Goal: Task Accomplishment & Management: Manage account settings

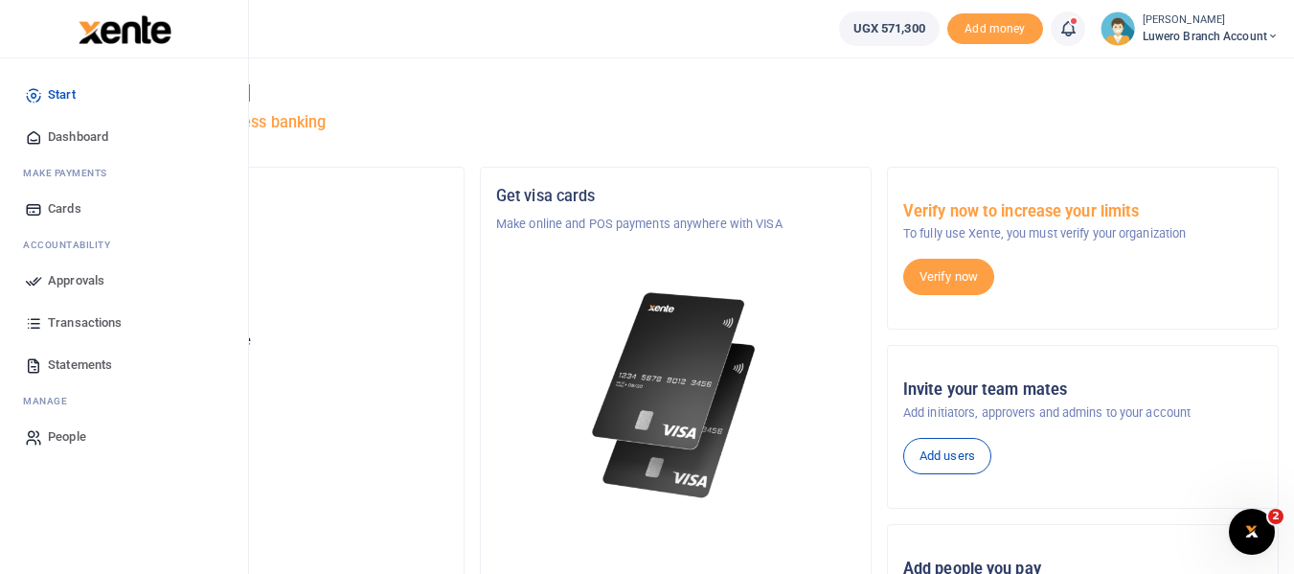
click at [87, 319] on span "Transactions" at bounding box center [85, 322] width 74 height 19
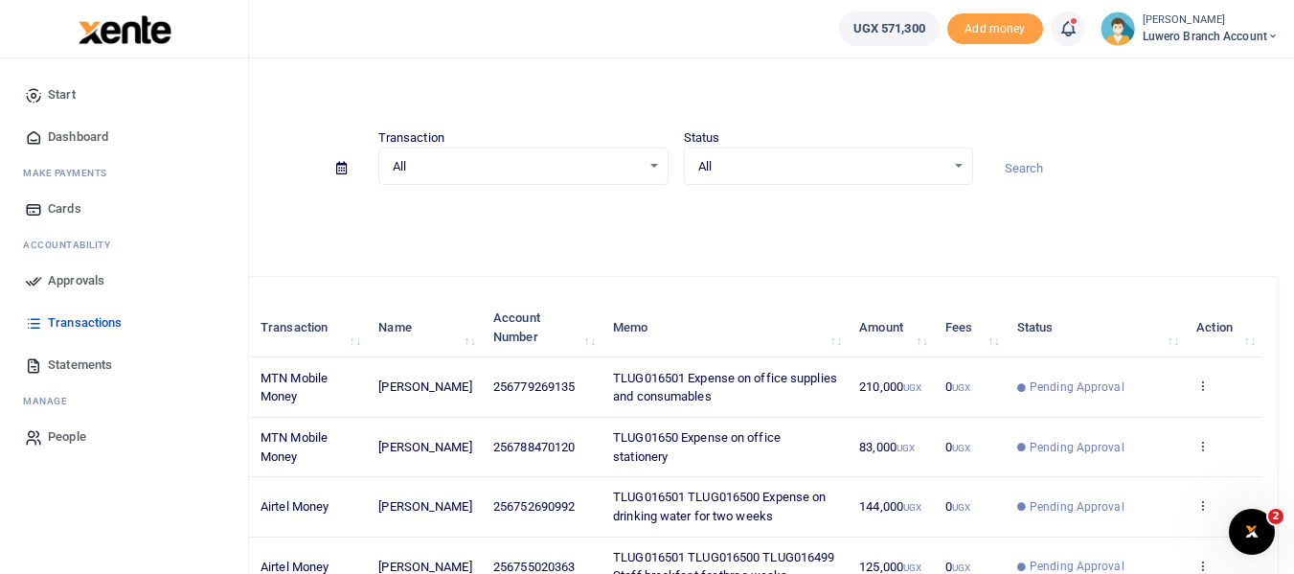
click at [79, 276] on span "Approvals" at bounding box center [76, 280] width 57 height 19
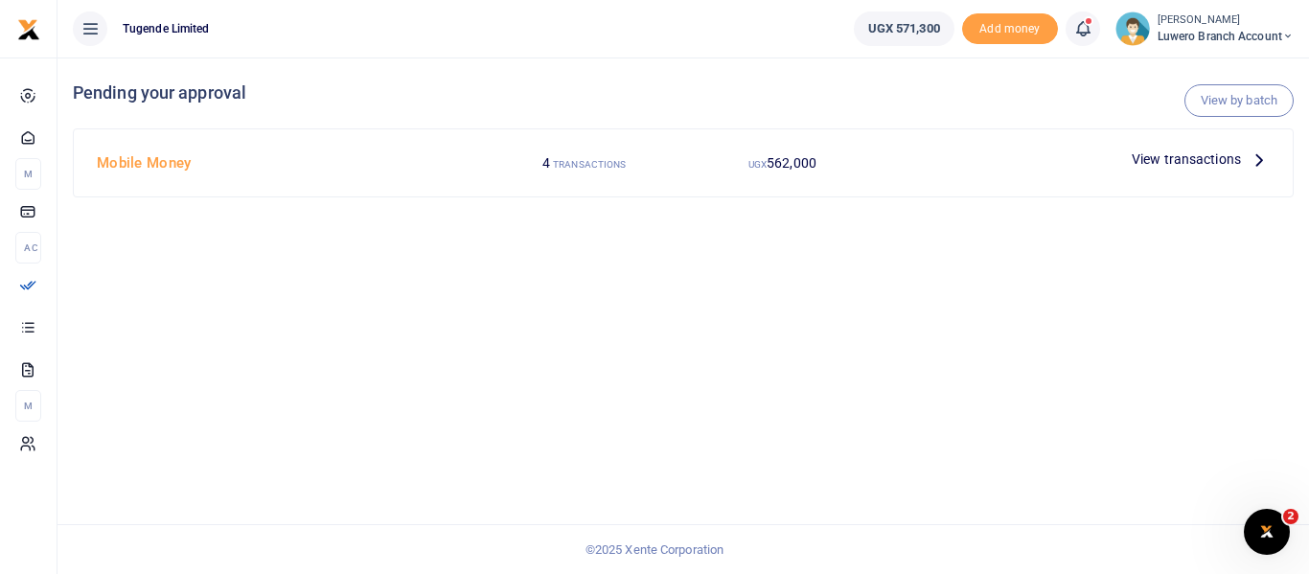
click at [1254, 156] on icon at bounding box center [1258, 158] width 21 height 21
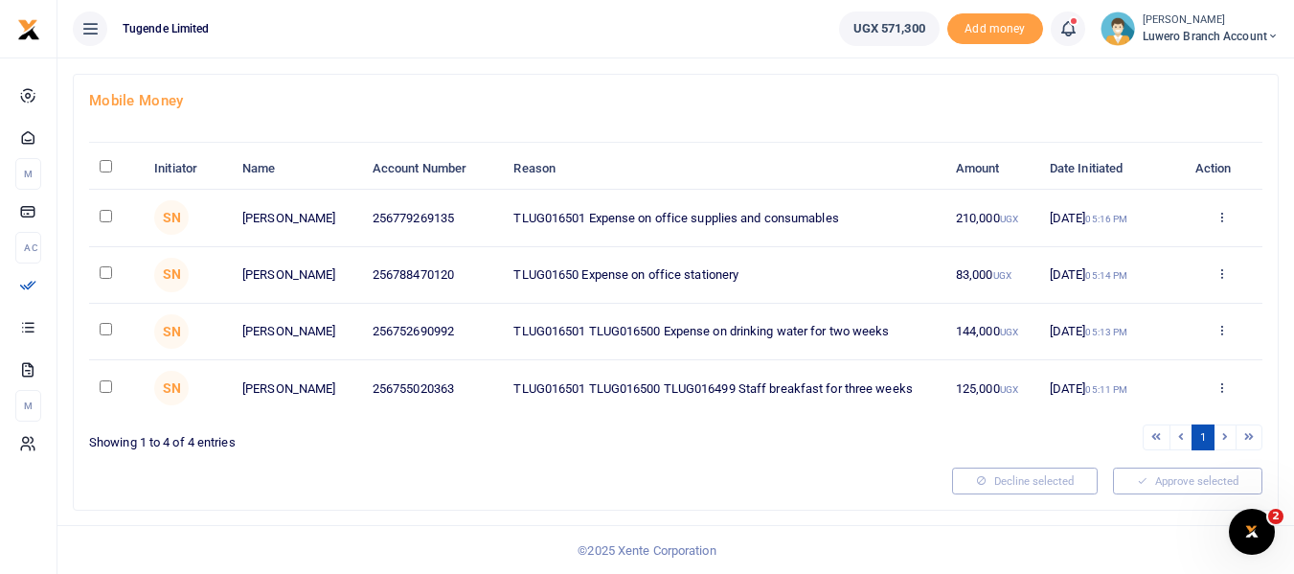
scroll to position [96, 0]
click at [1221, 385] on icon at bounding box center [1222, 385] width 12 height 13
click at [1147, 422] on link "Approve" at bounding box center [1152, 417] width 151 height 27
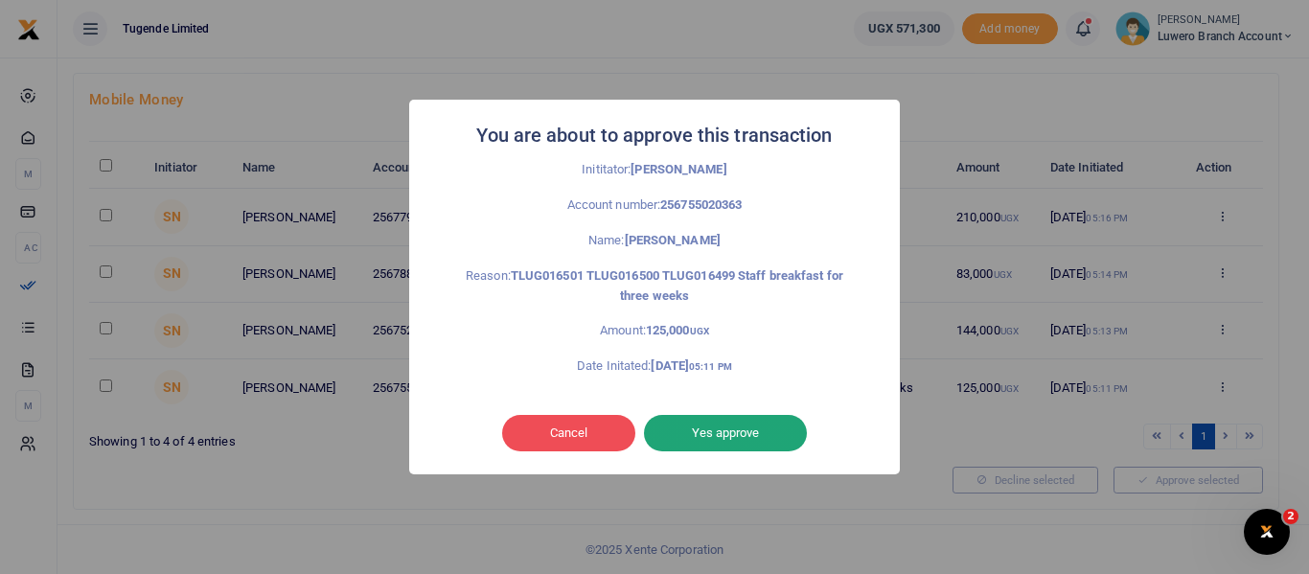
click at [716, 424] on button "Yes approve" at bounding box center [725, 433] width 163 height 36
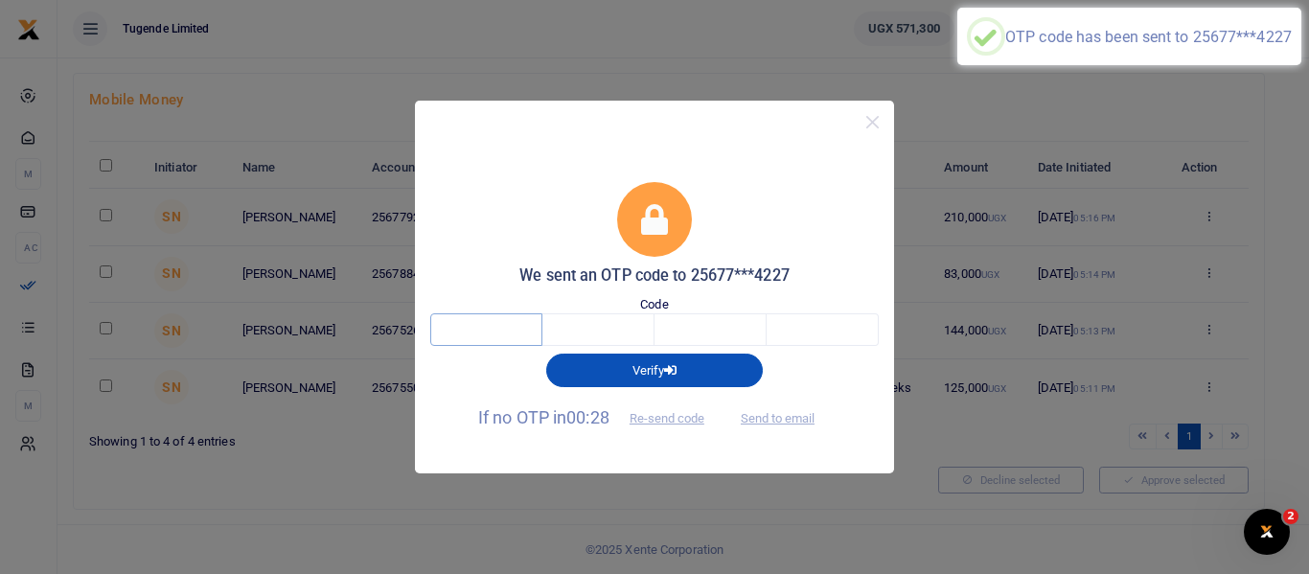
click at [491, 335] on input "text" at bounding box center [486, 329] width 112 height 33
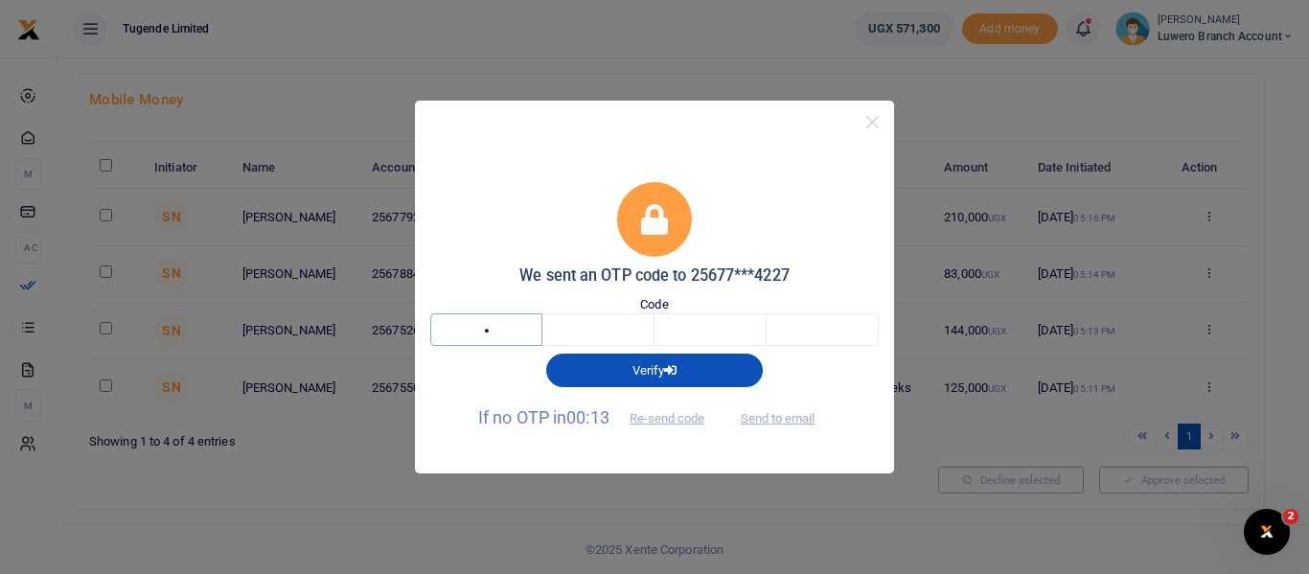
type input "1"
type input "2"
type input "3"
type input "4"
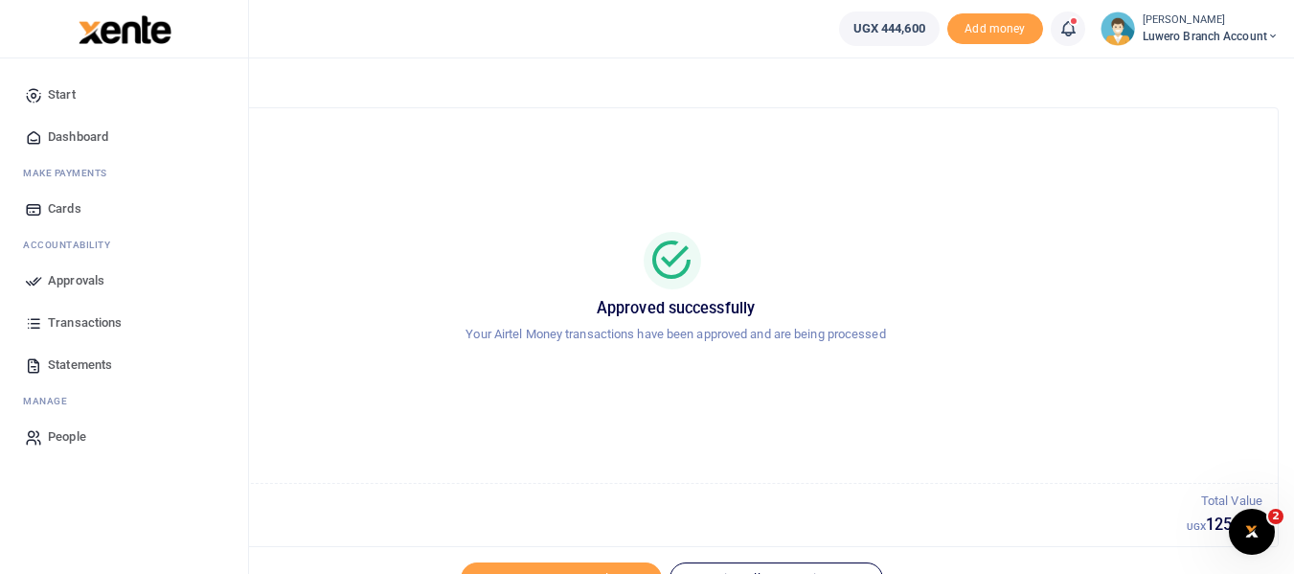
click at [78, 280] on span "Approvals" at bounding box center [76, 280] width 57 height 19
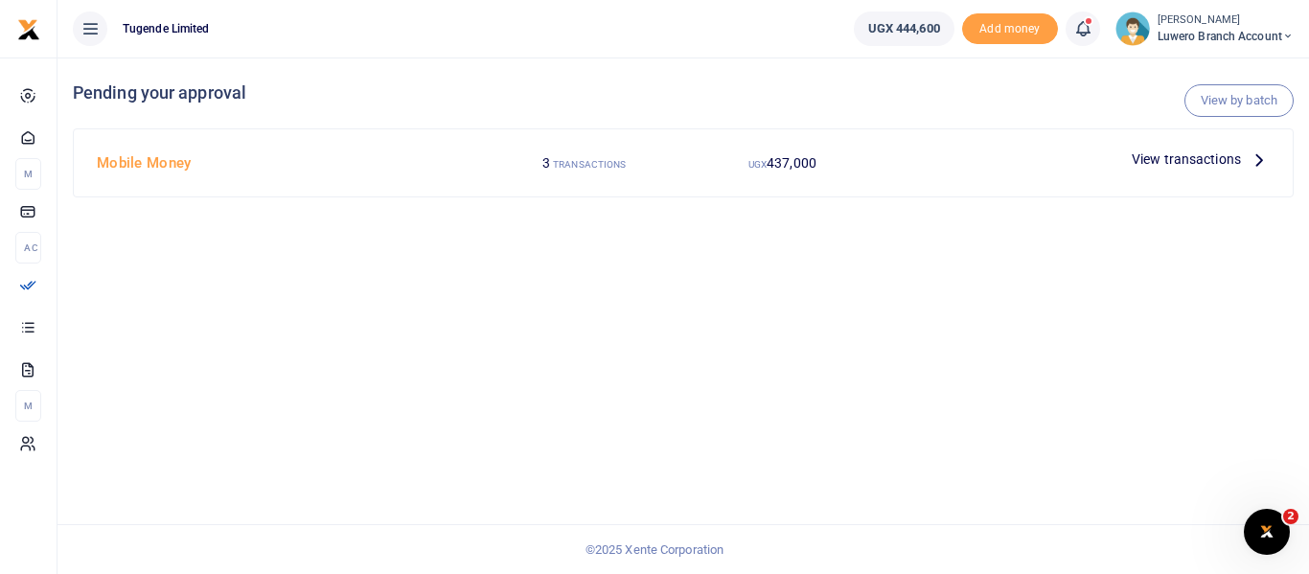
click at [1258, 160] on icon at bounding box center [1258, 158] width 21 height 21
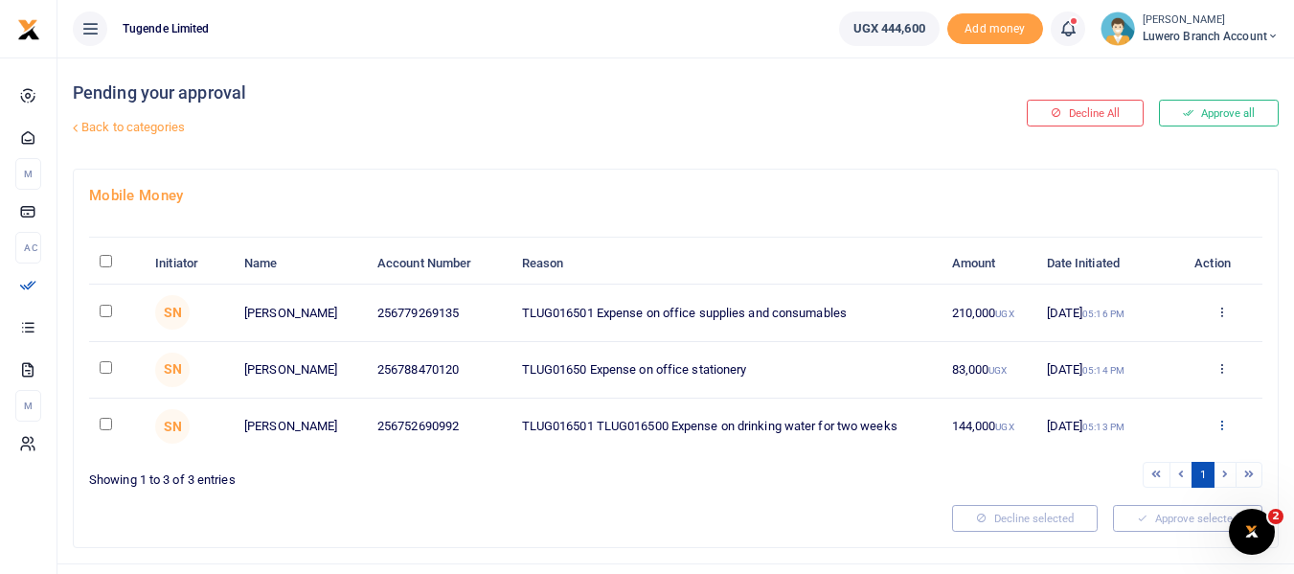
click at [1222, 423] on icon at bounding box center [1222, 424] width 12 height 13
click at [1153, 453] on link "Approve" at bounding box center [1151, 457] width 151 height 27
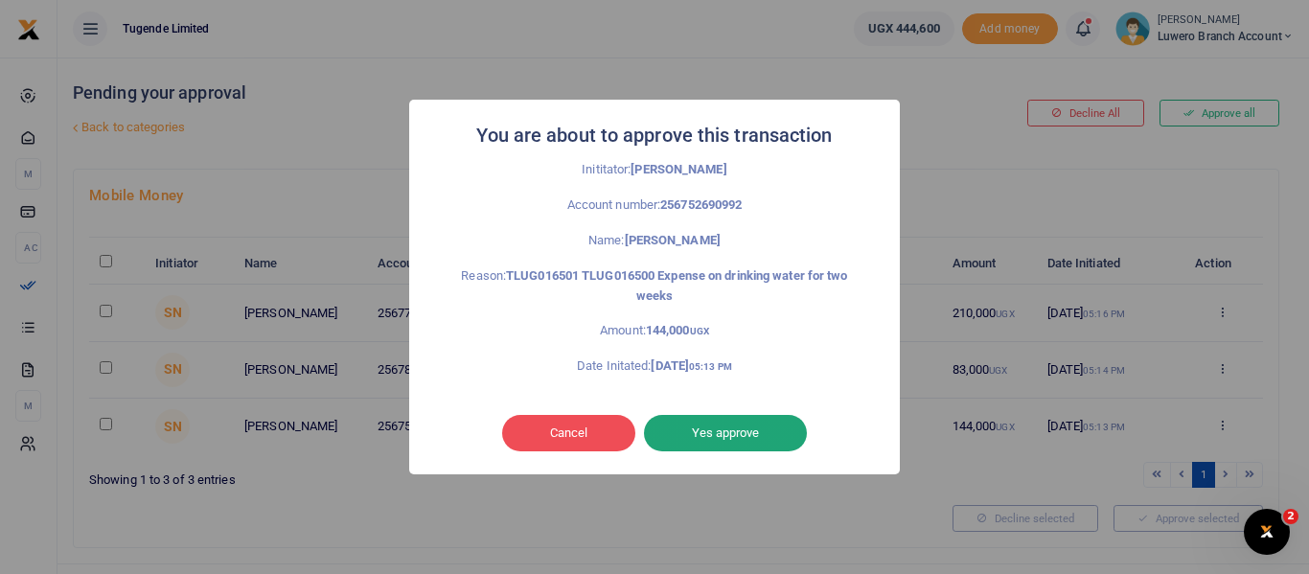
click at [734, 431] on button "Yes approve" at bounding box center [725, 433] width 163 height 36
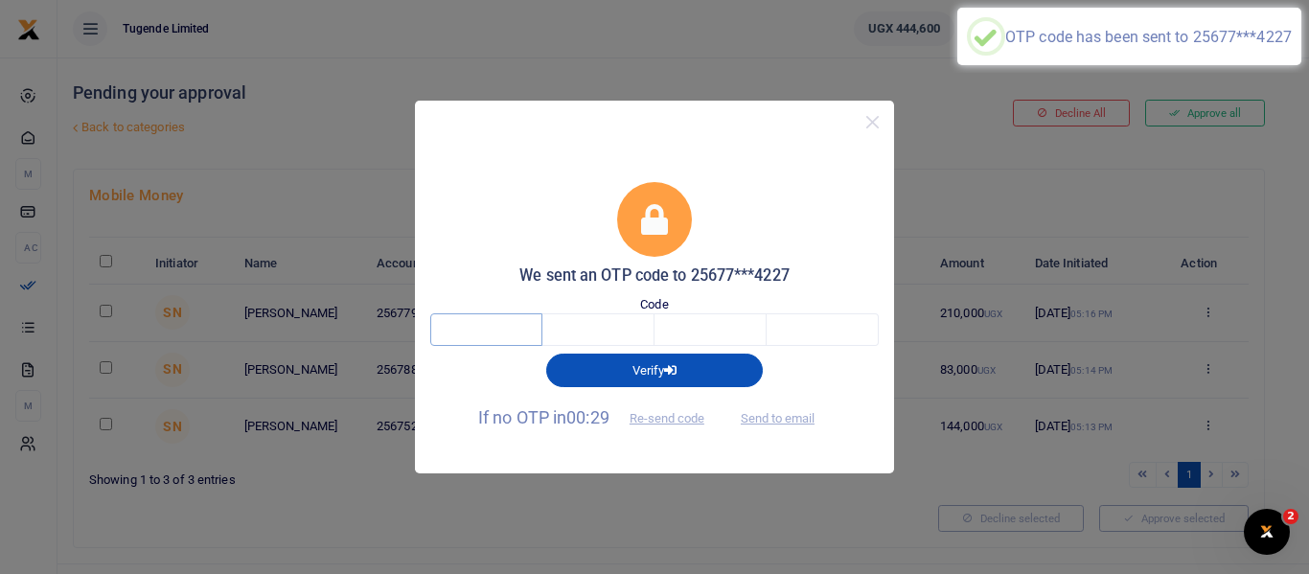
click at [486, 332] on input "text" at bounding box center [486, 329] width 112 height 33
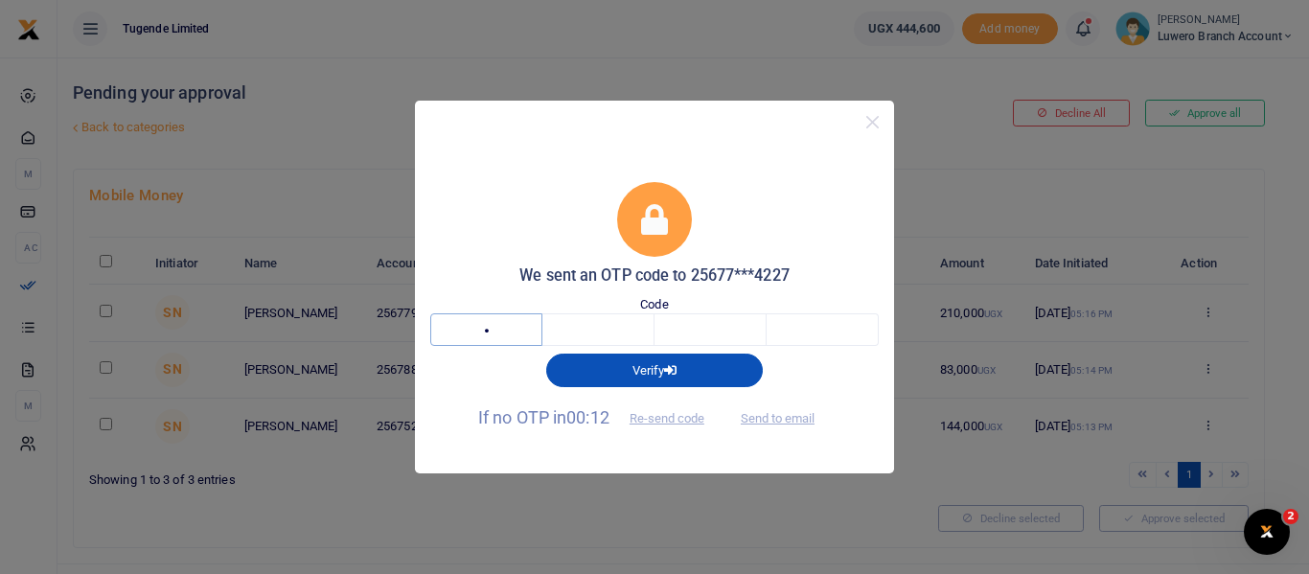
type input "8"
type input "6"
type input "5"
type input "0"
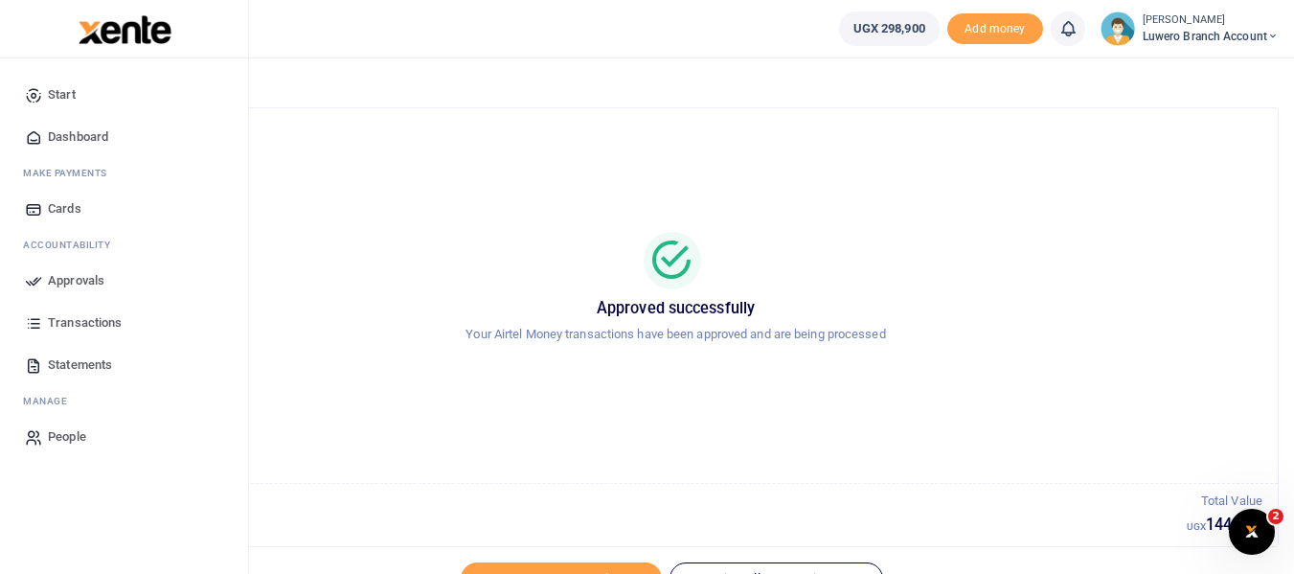
click at [79, 281] on span "Approvals" at bounding box center [76, 280] width 57 height 19
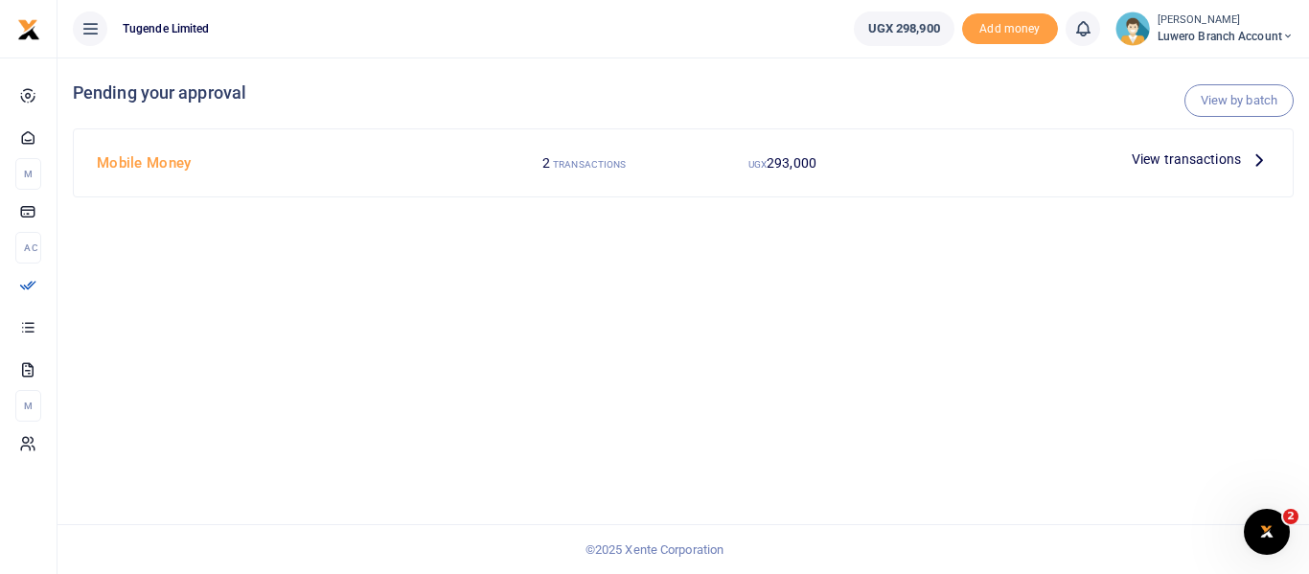
click at [1262, 160] on icon at bounding box center [1258, 158] width 21 height 21
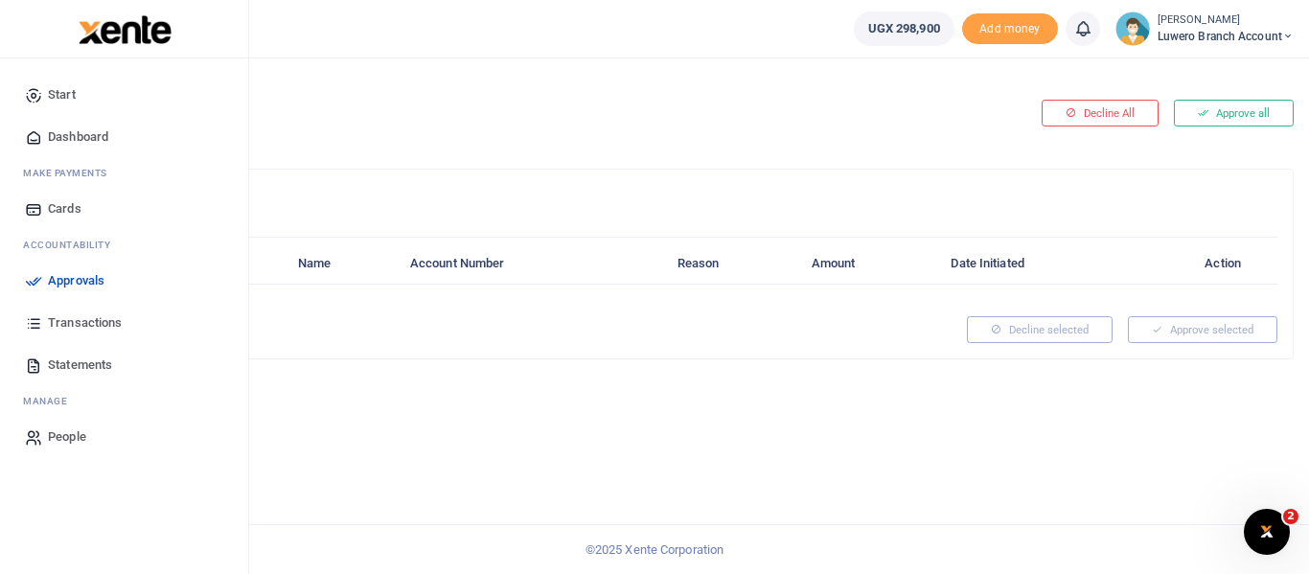
click at [85, 276] on span "Approvals" at bounding box center [76, 280] width 57 height 19
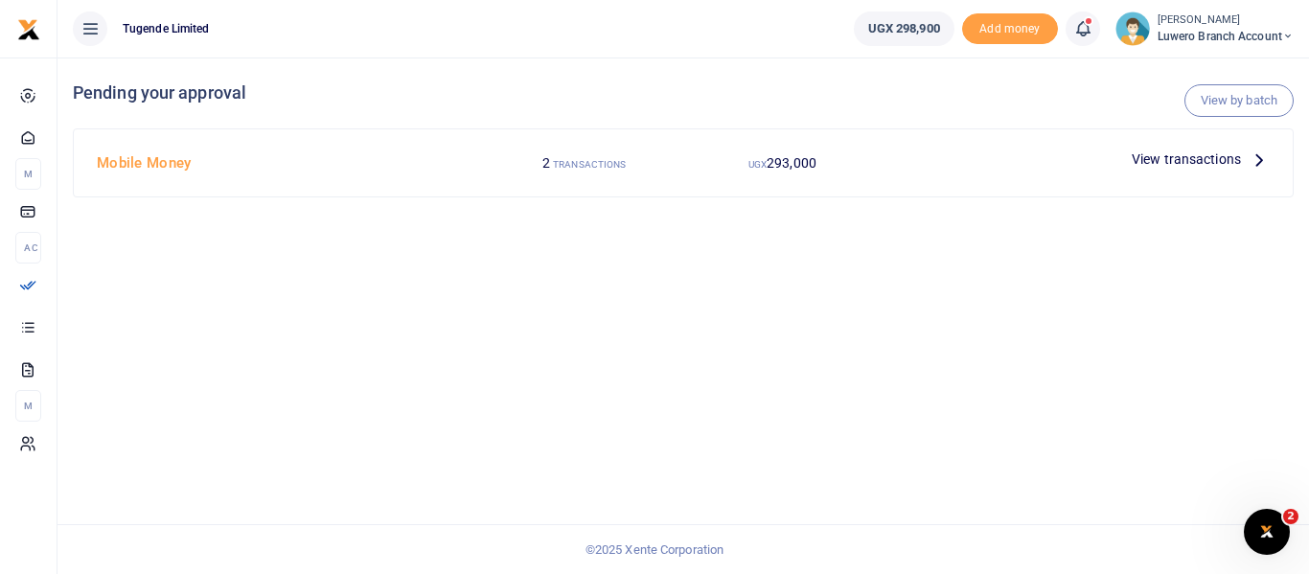
click at [1263, 158] on icon at bounding box center [1258, 158] width 21 height 21
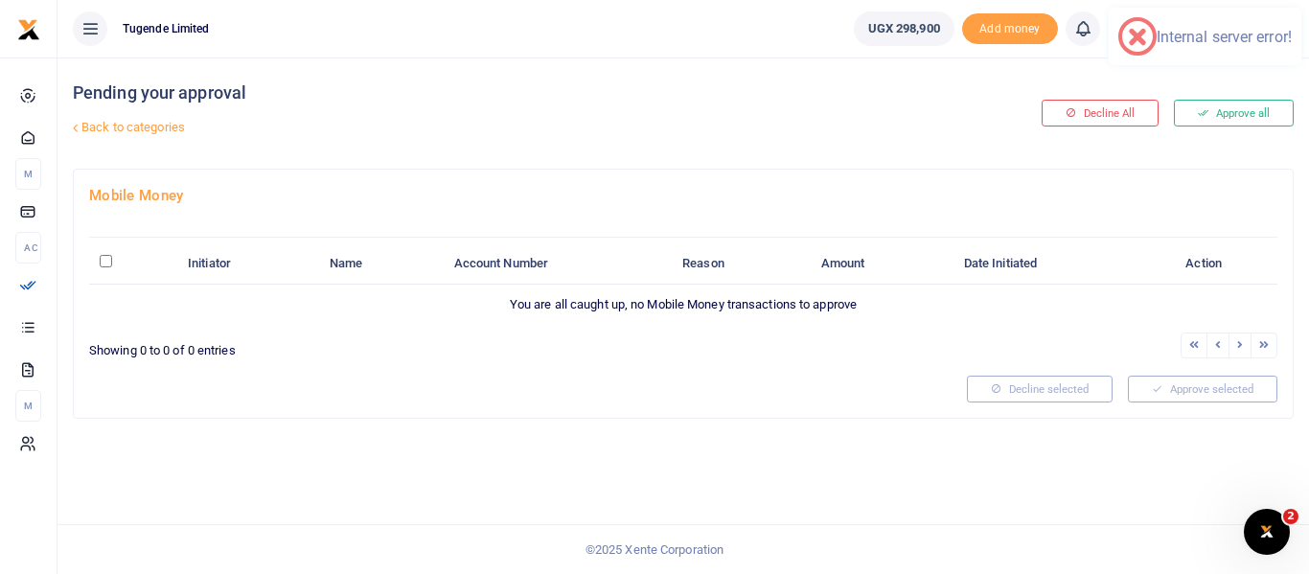
click at [74, 122] on icon at bounding box center [75, 128] width 12 height 12
click at [76, 130] on icon at bounding box center [75, 128] width 12 height 12
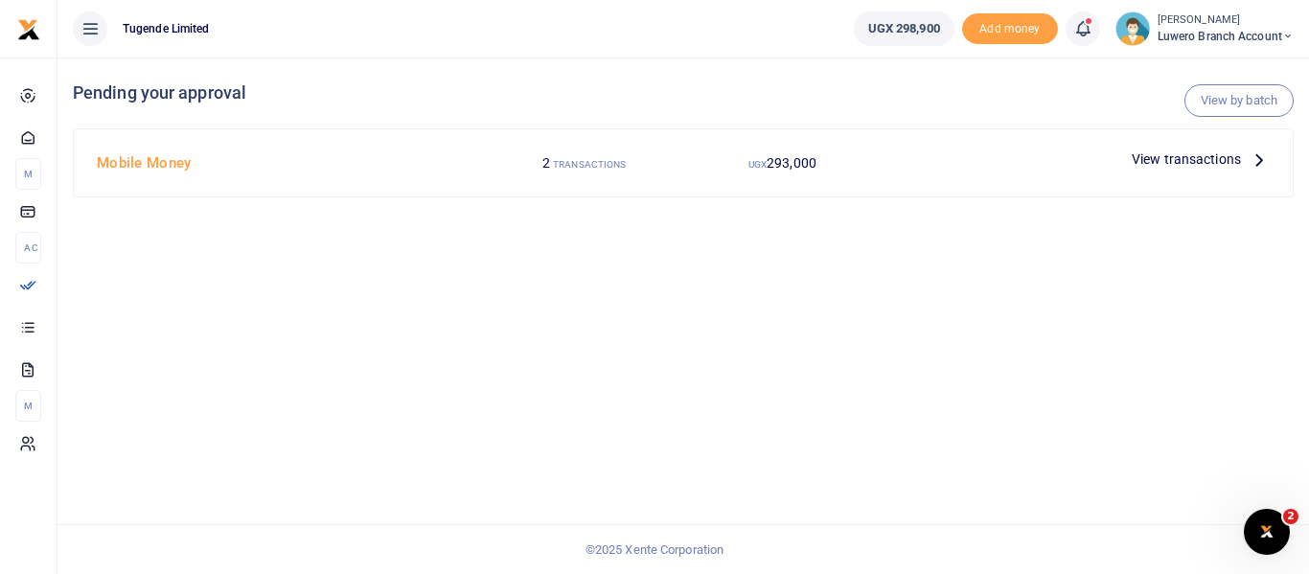
click at [1170, 157] on span "View transactions" at bounding box center [1185, 158] width 109 height 21
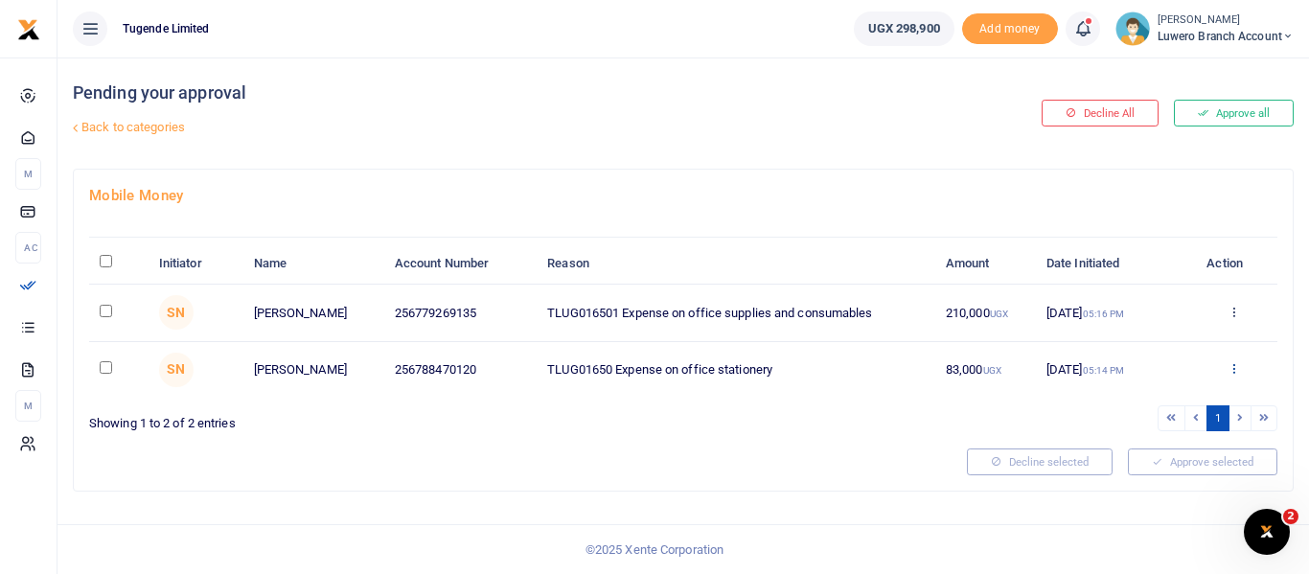
click at [1235, 370] on icon at bounding box center [1233, 367] width 12 height 13
click at [1156, 397] on link "Approve" at bounding box center [1162, 400] width 151 height 27
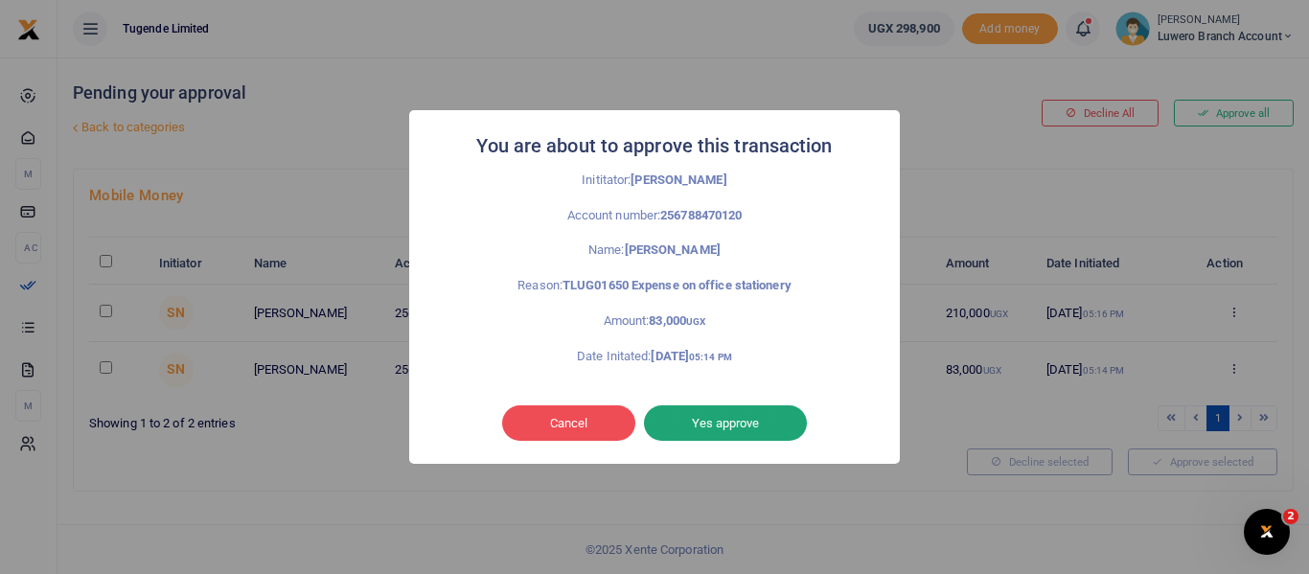
click at [752, 430] on button "Yes approve" at bounding box center [725, 423] width 163 height 36
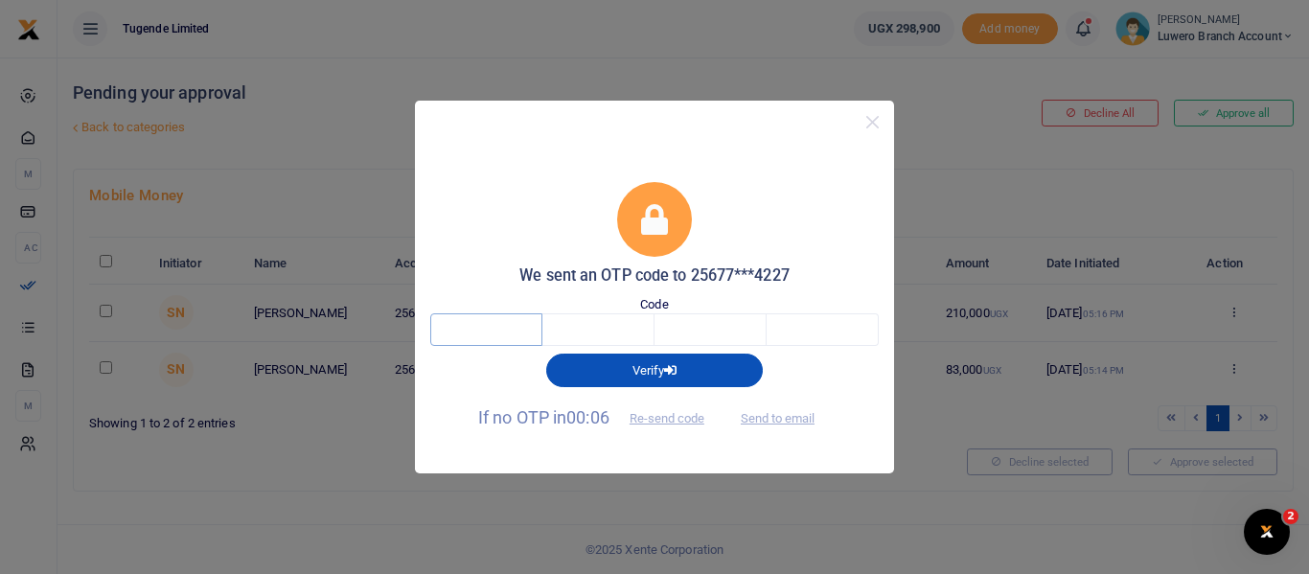
click at [500, 327] on input "text" at bounding box center [486, 329] width 112 height 33
type input "2"
type input "4"
type input "8"
